Goal: Information Seeking & Learning: Learn about a topic

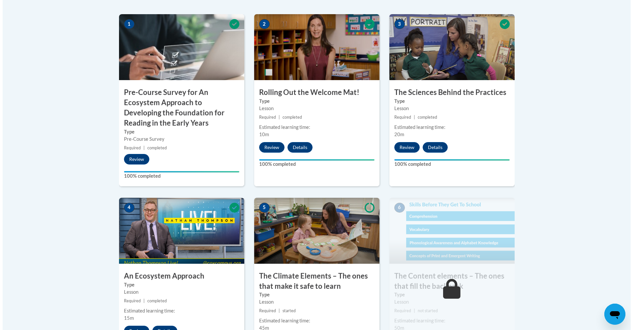
scroll to position [357, 0]
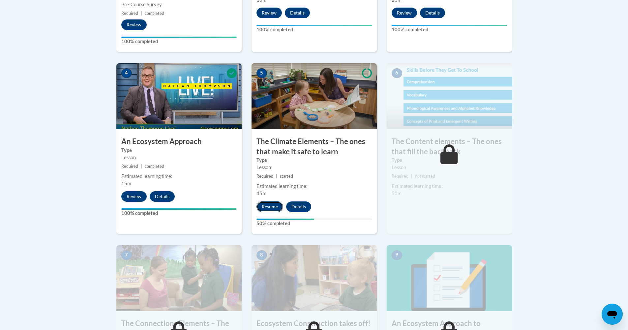
click at [272, 208] on button "Resume" at bounding box center [270, 207] width 27 height 11
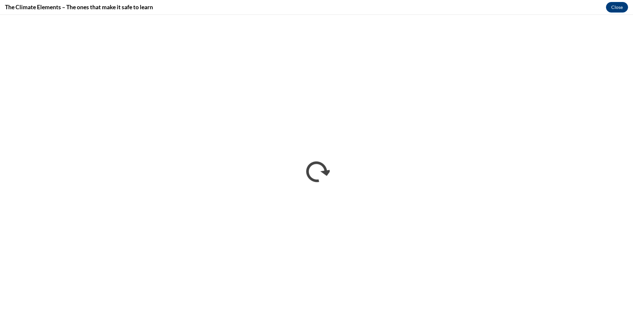
scroll to position [0, 0]
